Goal: Transaction & Acquisition: Purchase product/service

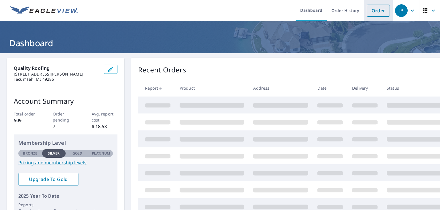
click at [377, 11] on link "Order" at bounding box center [378, 11] width 23 height 12
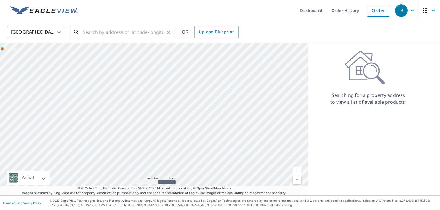
click at [90, 33] on input "text" at bounding box center [124, 32] width 82 height 16
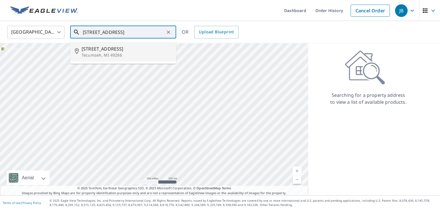
click at [100, 50] on span "[STREET_ADDRESS]" at bounding box center [127, 48] width 90 height 7
type input "[STREET_ADDRESS]"
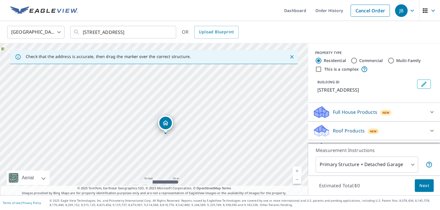
drag, startPoint x: 185, startPoint y: 124, endPoint x: 241, endPoint y: 27, distance: 112.4
click at [241, 27] on div "United States [GEOGRAPHIC_DATA] ​ [STREET_ADDRESS] ​ OR Upload Blueprint Check …" at bounding box center [220, 108] width 440 height 174
click at [222, 58] on div "Check that the address is accurate, then drag the marker over the correct struc…" at bounding box center [154, 57] width 288 height 14
click at [193, 86] on div "[STREET_ADDRESS]" at bounding box center [154, 119] width 309 height 152
drag, startPoint x: 156, startPoint y: 119, endPoint x: 192, endPoint y: 34, distance: 91.9
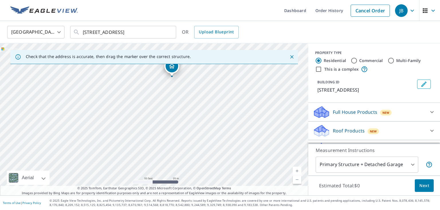
click at [192, 34] on div "United States [GEOGRAPHIC_DATA] ​ [STREET_ADDRESS] ​ OR Upload Blueprint Check …" at bounding box center [220, 108] width 440 height 174
click at [169, 90] on div "[STREET_ADDRESS]" at bounding box center [154, 119] width 309 height 152
click at [430, 129] on icon at bounding box center [432, 130] width 7 height 7
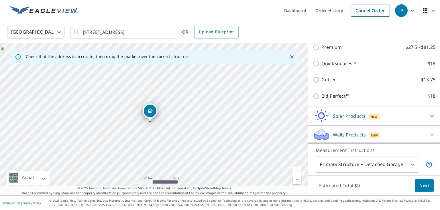
scroll to position [99, 0]
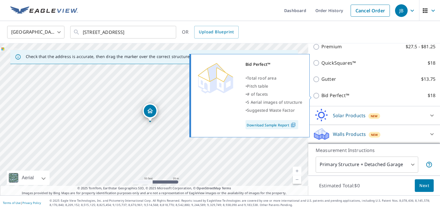
click at [364, 95] on label "Bid Perfect™ $18" at bounding box center [379, 95] width 114 height 7
click at [322, 95] on input "Bid Perfect™ $18" at bounding box center [317, 95] width 9 height 7
checkbox input "true"
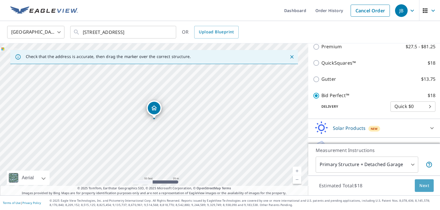
click at [426, 183] on span "Next" at bounding box center [425, 185] width 10 height 7
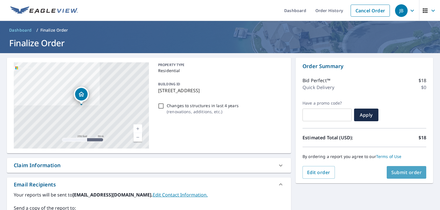
click at [408, 171] on span "Submit order" at bounding box center [407, 172] width 31 height 6
